Goal: Find specific page/section: Find specific page/section

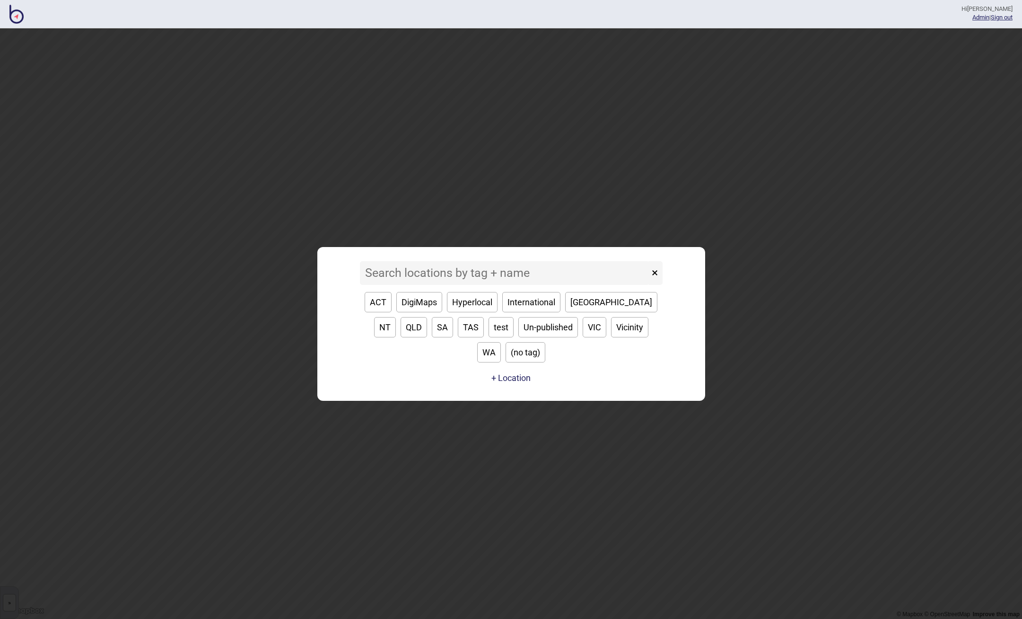
click at [439, 283] on input at bounding box center [504, 273] width 289 height 24
click at [377, 311] on button "ACT" at bounding box center [378, 302] width 27 height 20
type input "ACT"
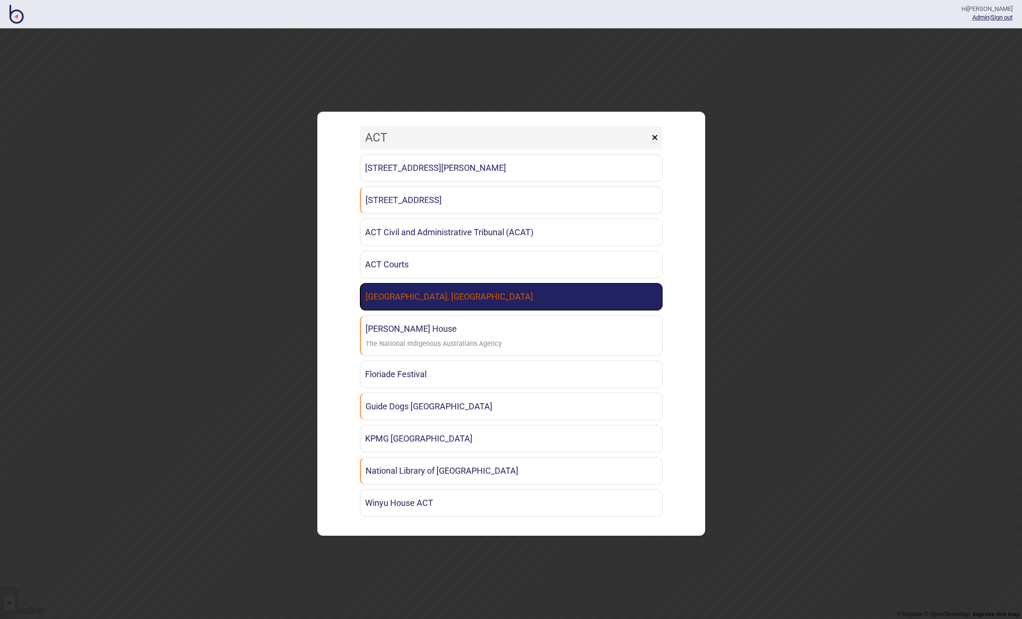
click at [417, 294] on link "[GEOGRAPHIC_DATA], [GEOGRAPHIC_DATA]" at bounding box center [511, 296] width 303 height 27
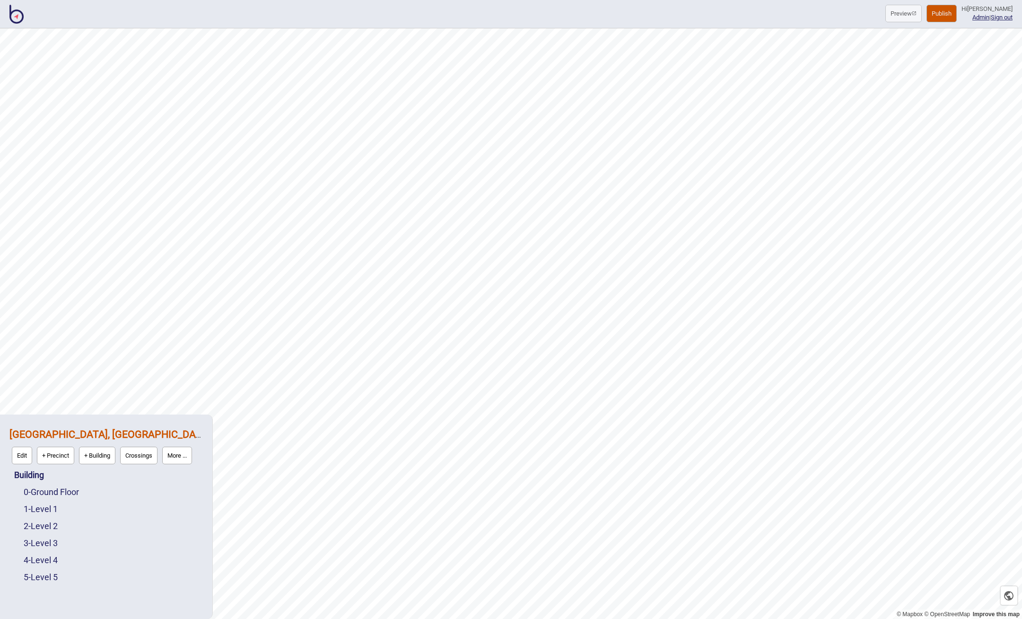
click at [178, 455] on button "More ..." at bounding box center [177, 456] width 30 height 18
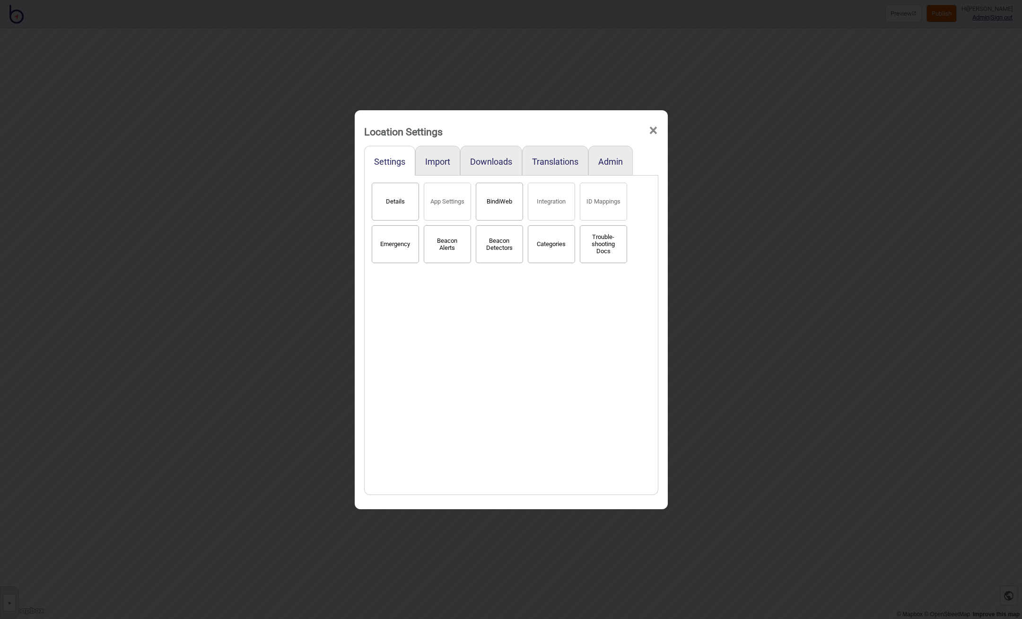
click at [496, 201] on button "BindiWeb" at bounding box center [499, 202] width 47 height 38
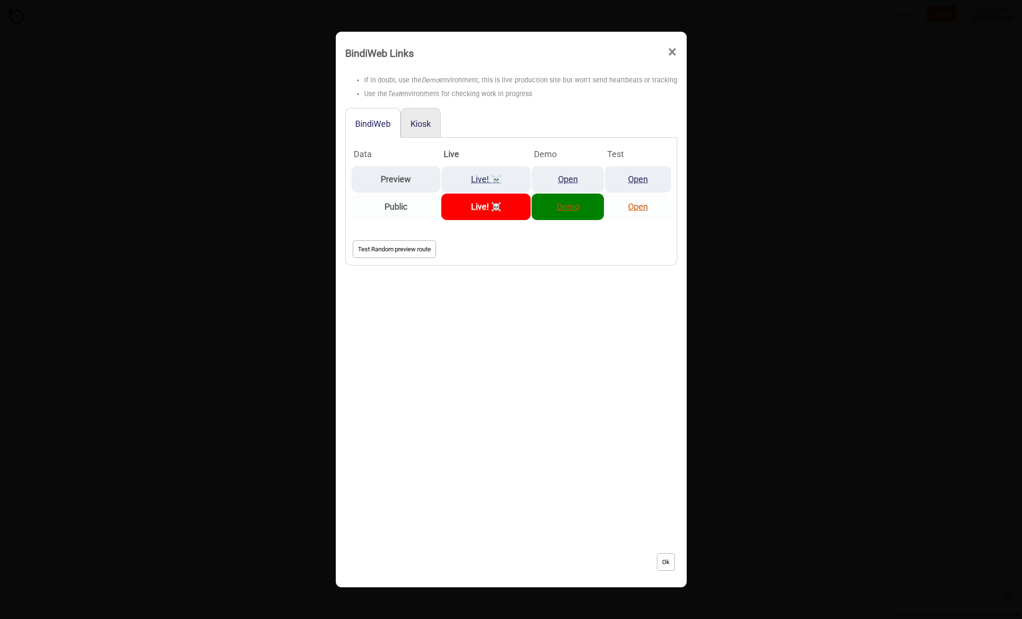
click at [557, 203] on link "Demo" at bounding box center [568, 206] width 23 height 10
